Goal: Check status: Check status

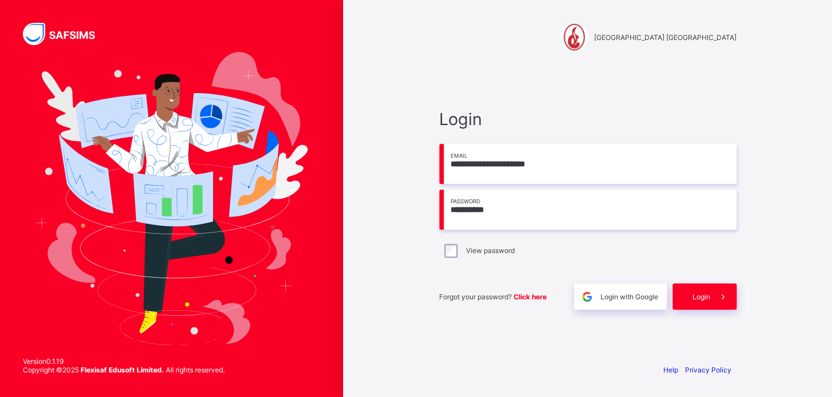
click at [689, 298] on div "Login" at bounding box center [704, 296] width 64 height 26
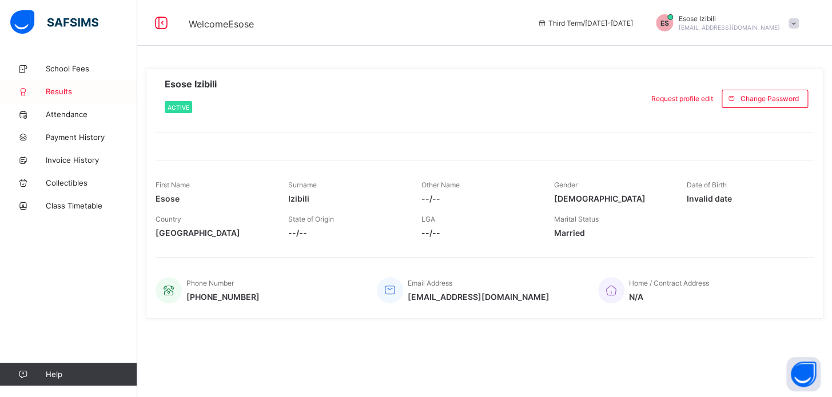
click at [79, 91] on span "Results" at bounding box center [91, 91] width 91 height 9
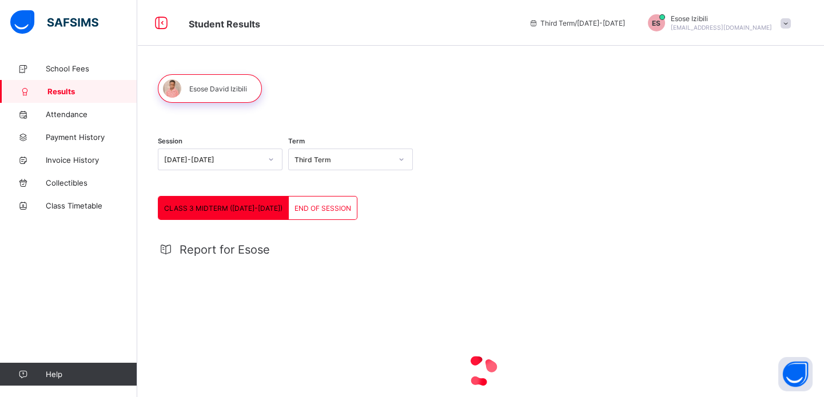
click at [222, 214] on div "CLASS 3 MIDTERM (2024-2025)" at bounding box center [223, 208] width 130 height 23
click at [309, 212] on div "END OF SESSION" at bounding box center [323, 208] width 68 height 23
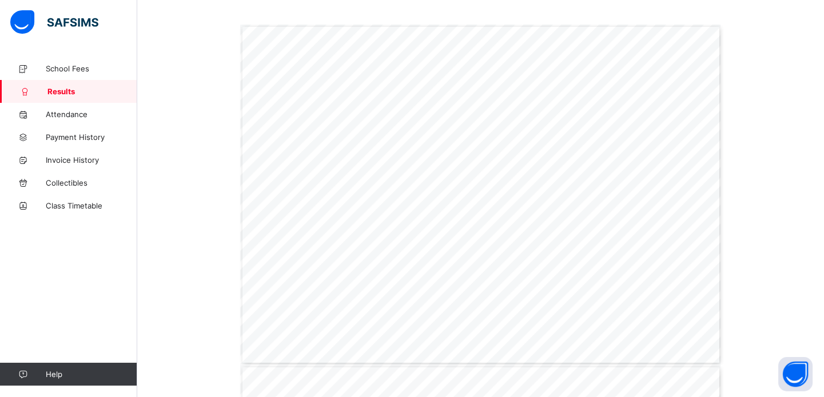
scroll to position [318, 0]
click at [78, 113] on span "Attendance" at bounding box center [91, 114] width 91 height 9
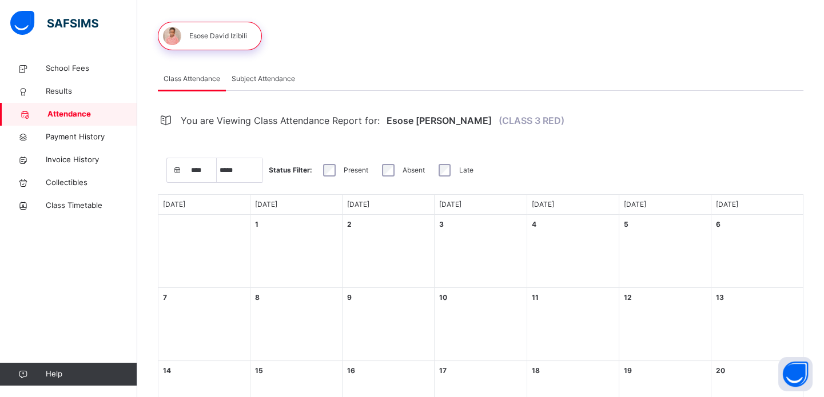
scroll to position [263, 0]
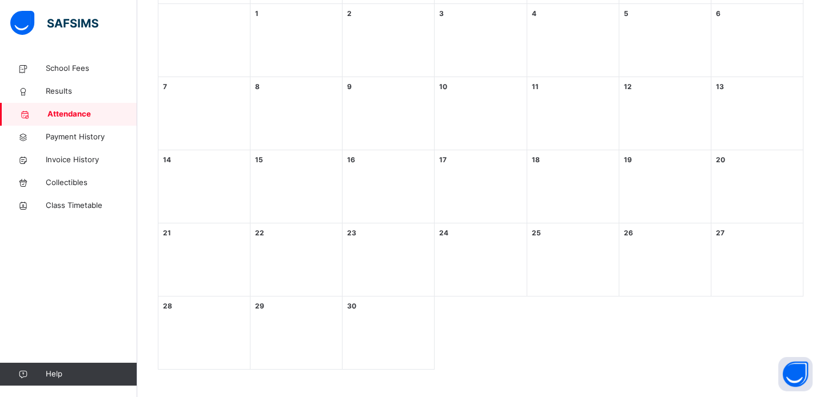
select select "****"
select select "*"
click at [77, 140] on span "Payment History" at bounding box center [91, 136] width 91 height 11
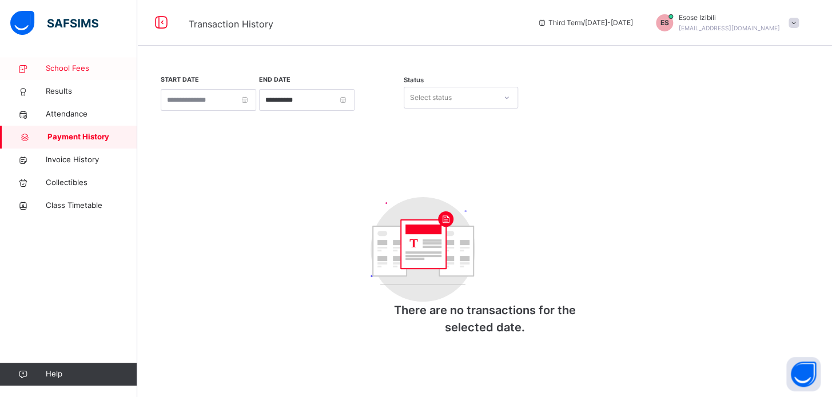
click at [109, 66] on span "School Fees" at bounding box center [91, 68] width 91 height 11
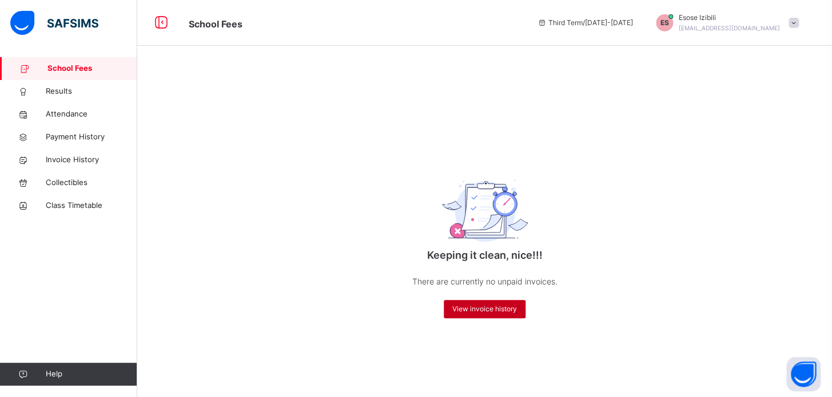
click at [485, 303] on div "View invoice history" at bounding box center [484, 309] width 82 height 18
click at [485, 309] on span "View invoice history" at bounding box center [484, 309] width 65 height 10
